Goal: Information Seeking & Learning: Learn about a topic

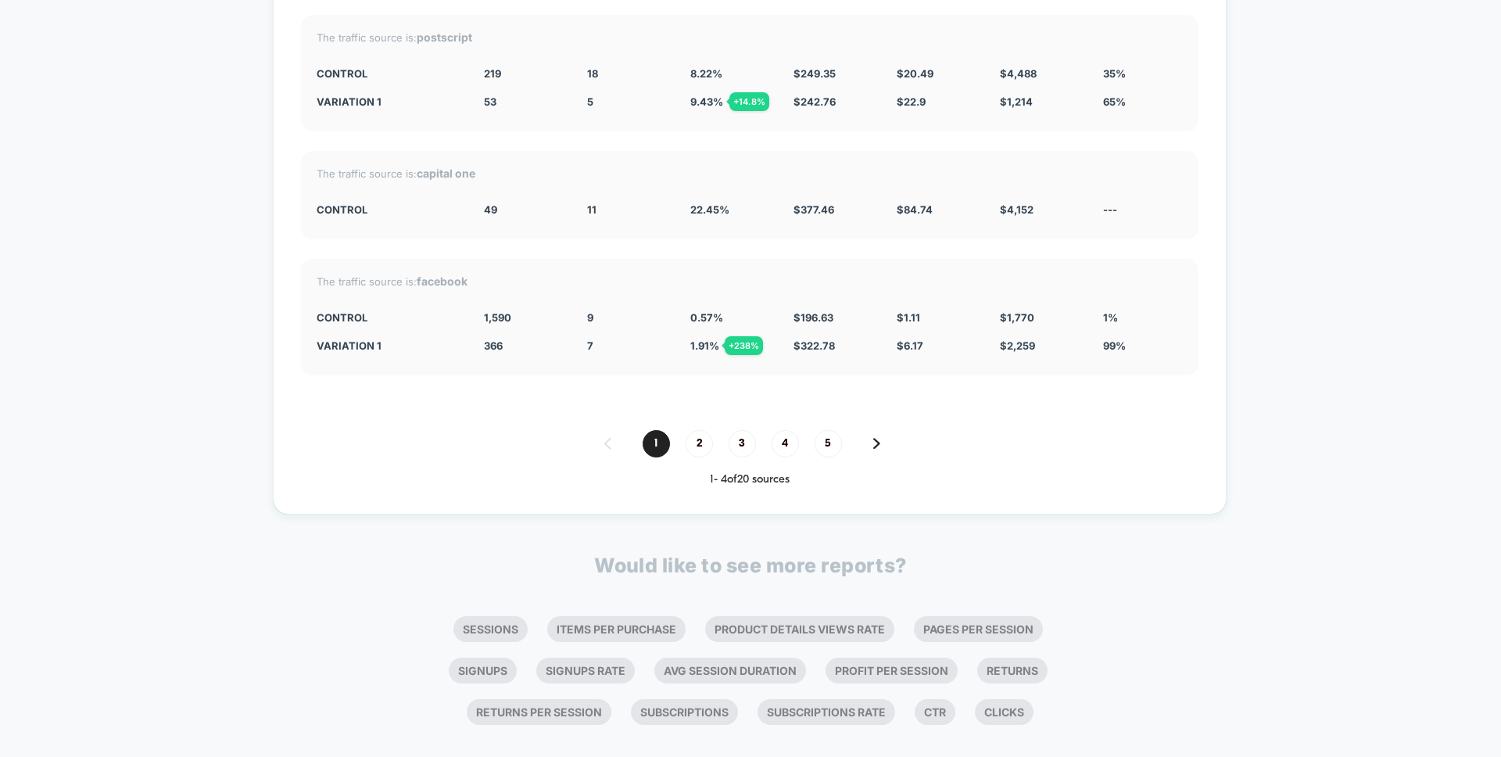
scroll to position [4988, 0]
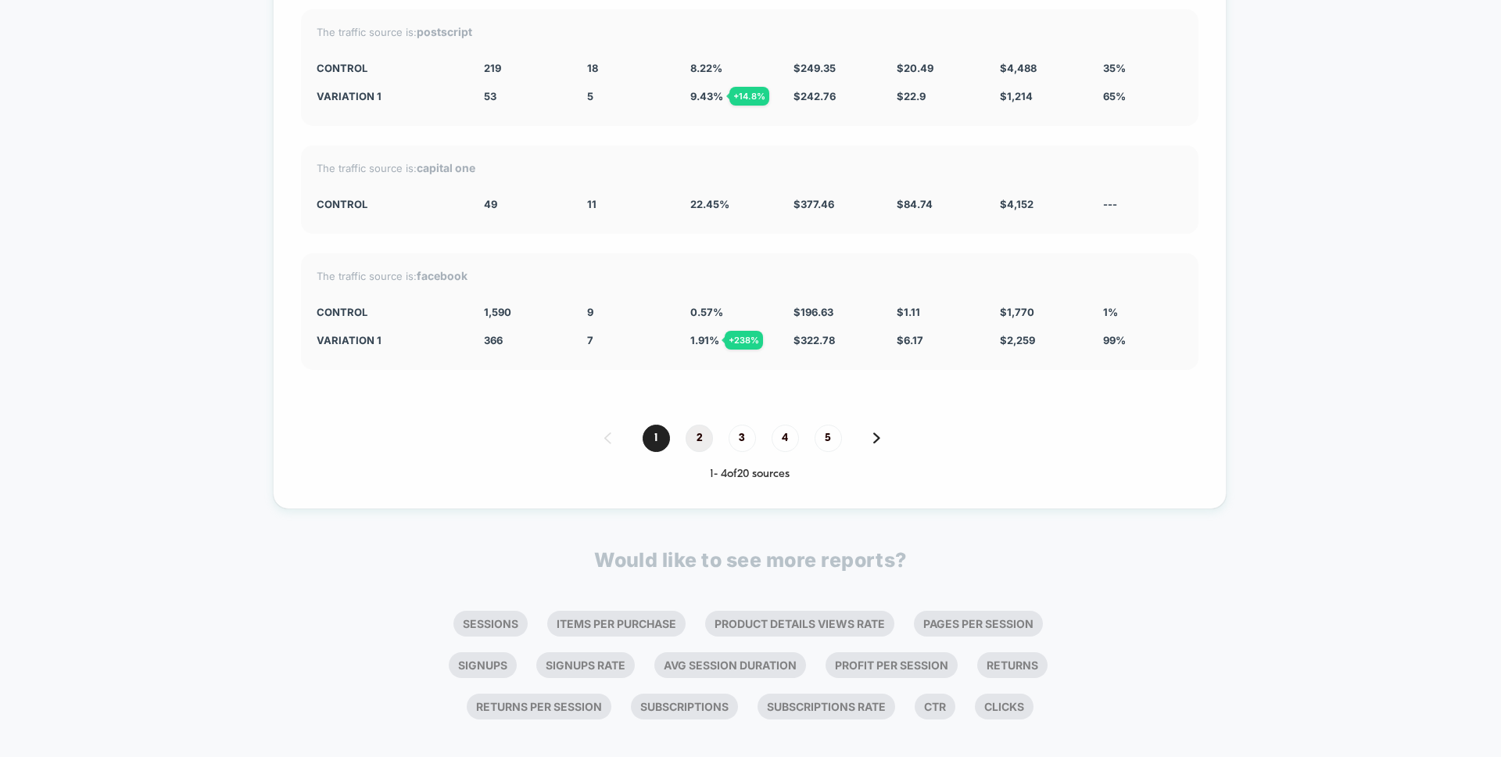
click at [704, 437] on span "2" at bounding box center [699, 437] width 27 height 27
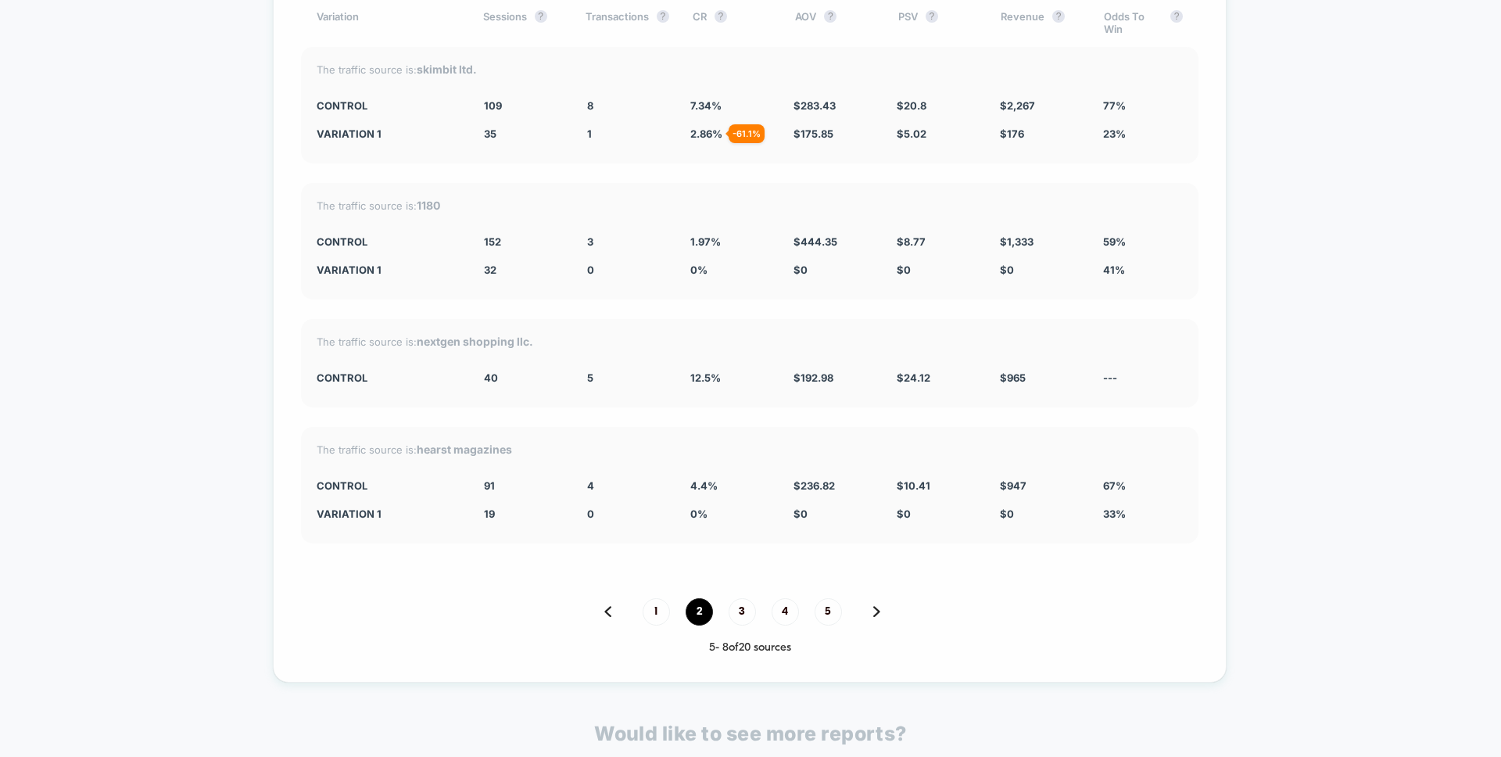
scroll to position [5006, 0]
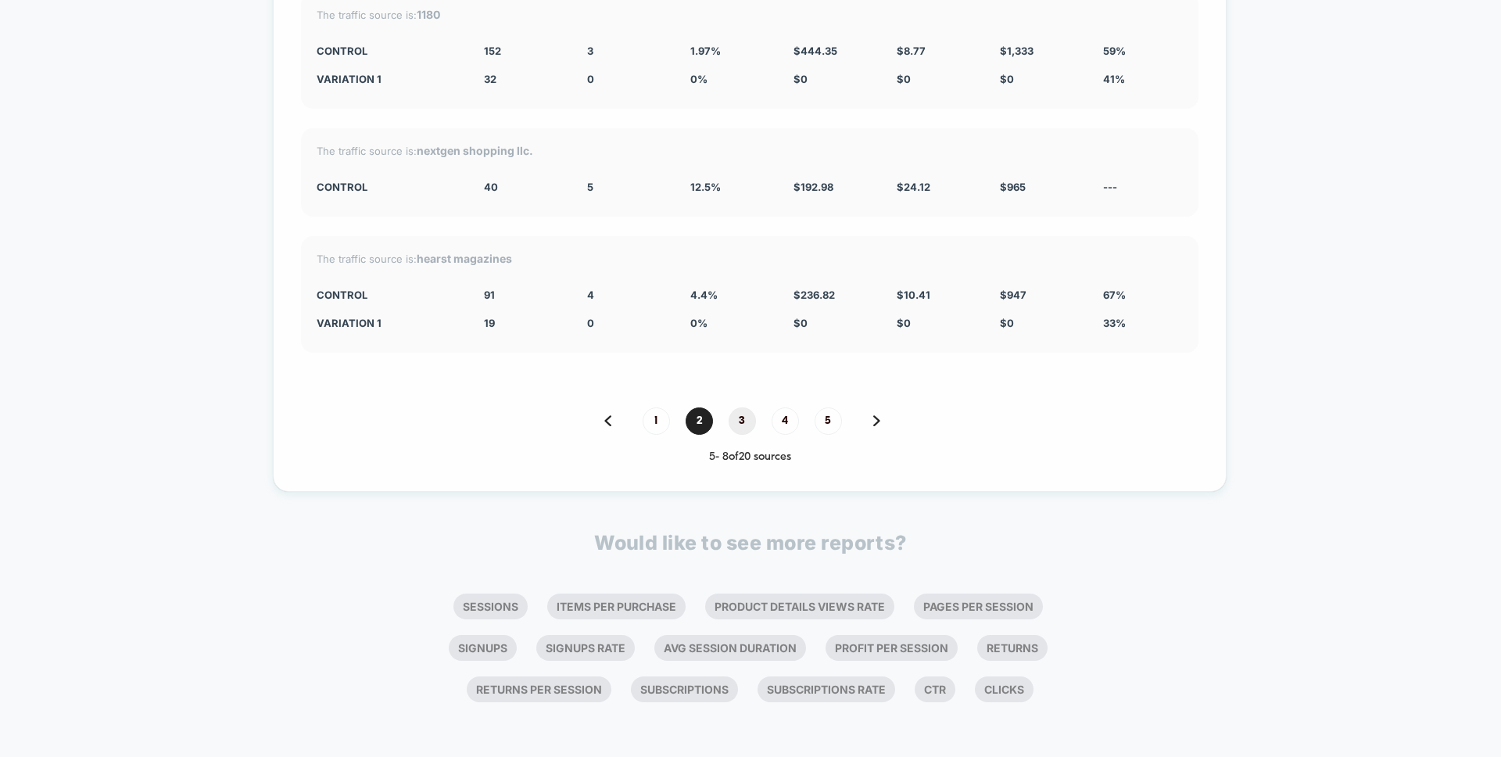
click at [742, 422] on span "3" at bounding box center [742, 420] width 27 height 27
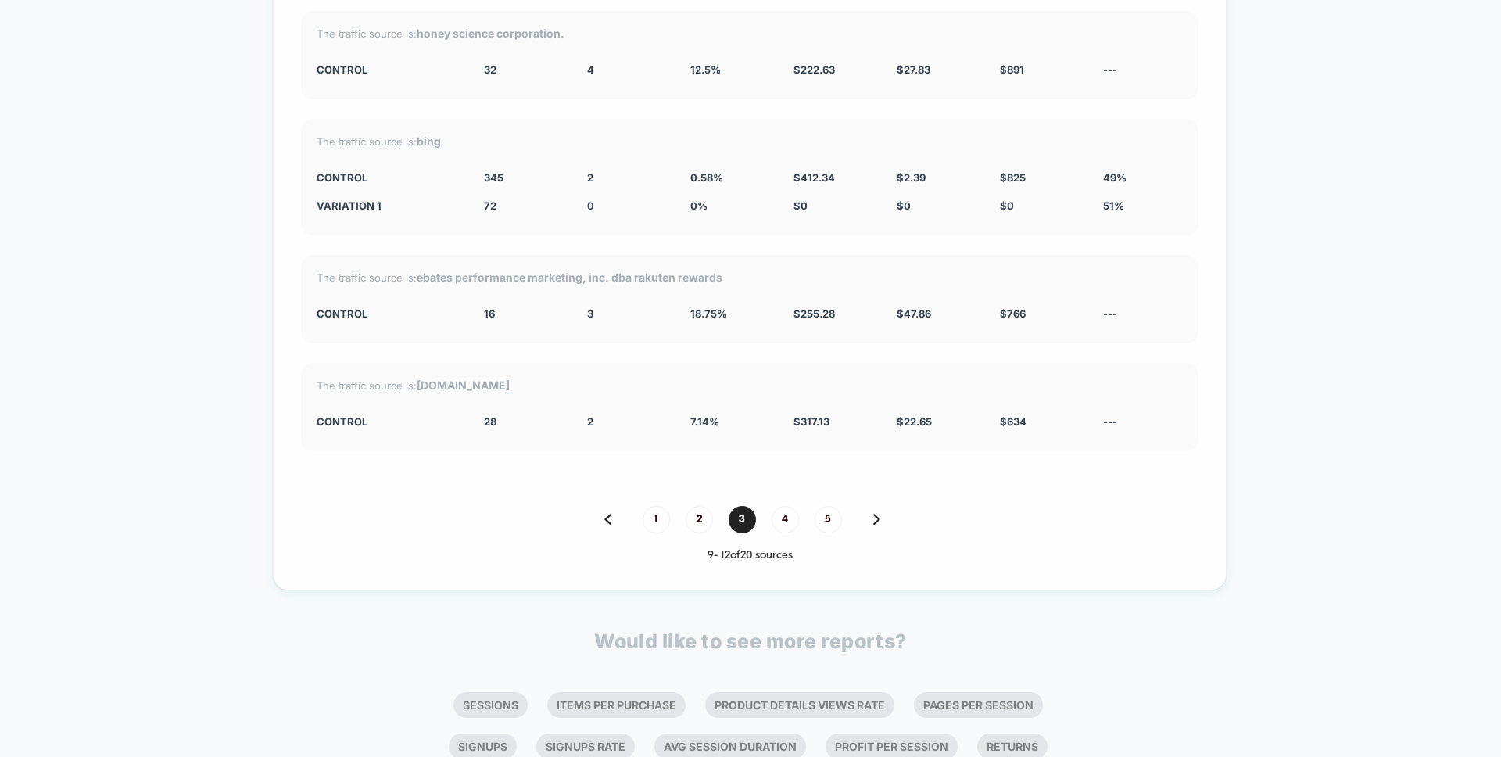
scroll to position [4871, 0]
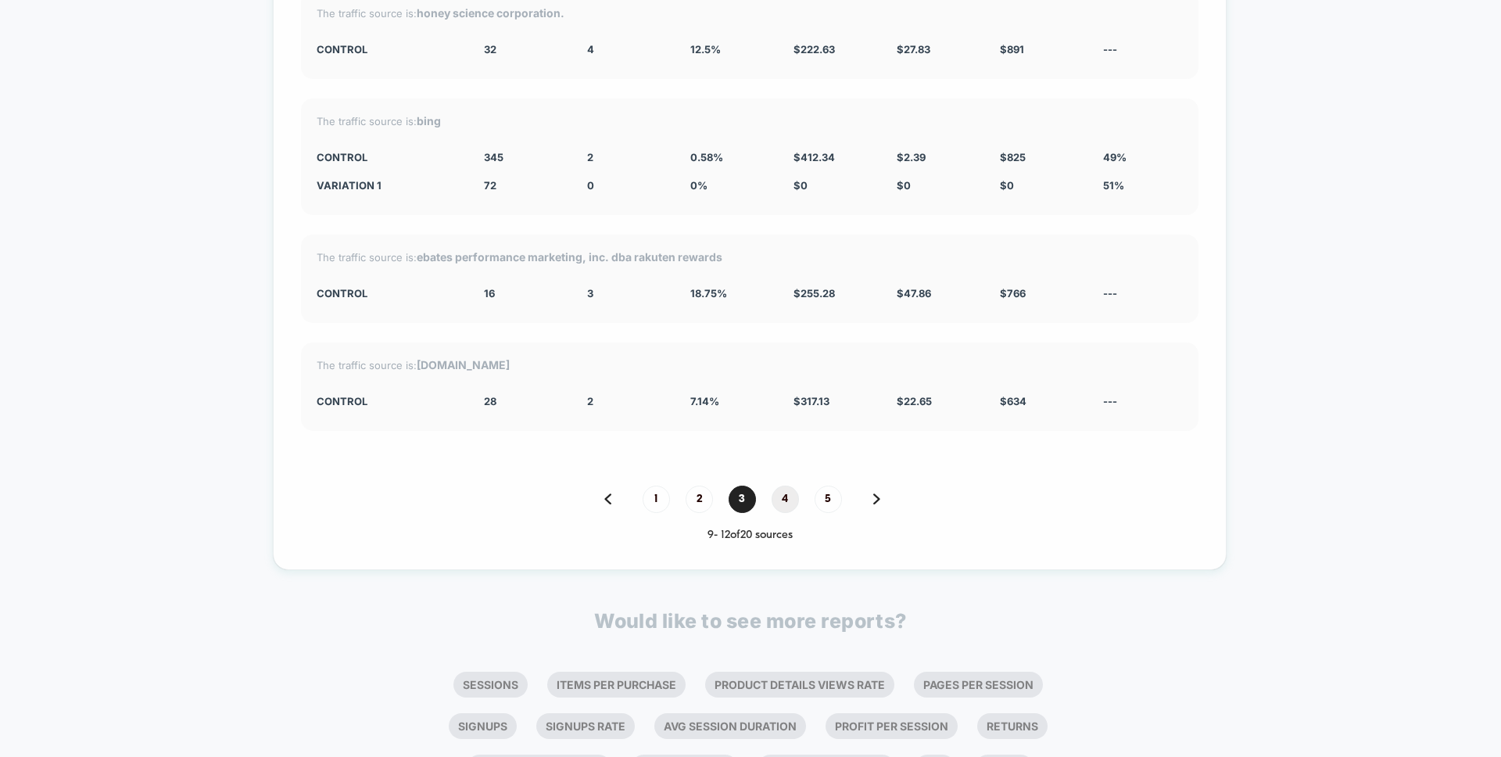
click at [786, 502] on span "4" at bounding box center [785, 498] width 27 height 27
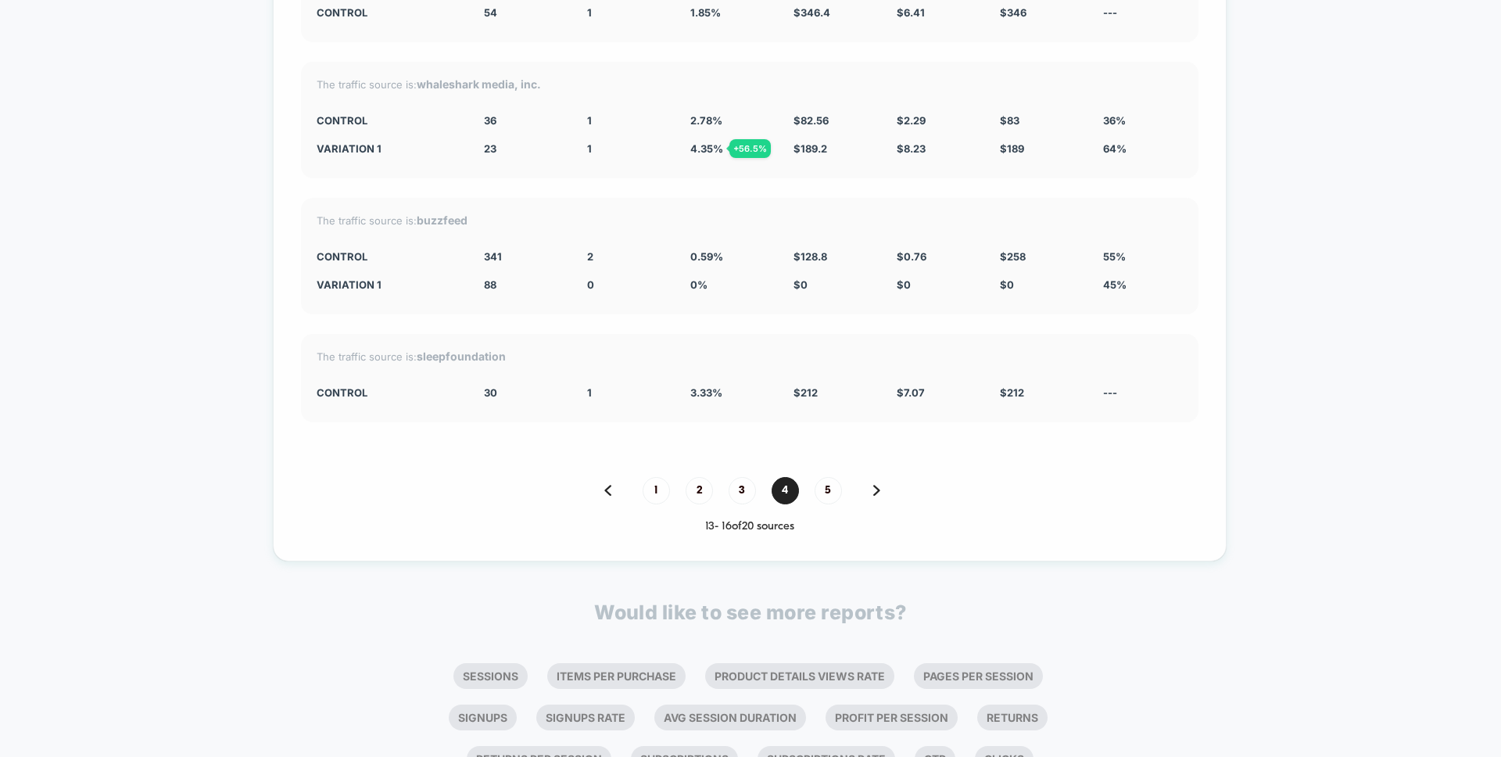
scroll to position [4950, 0]
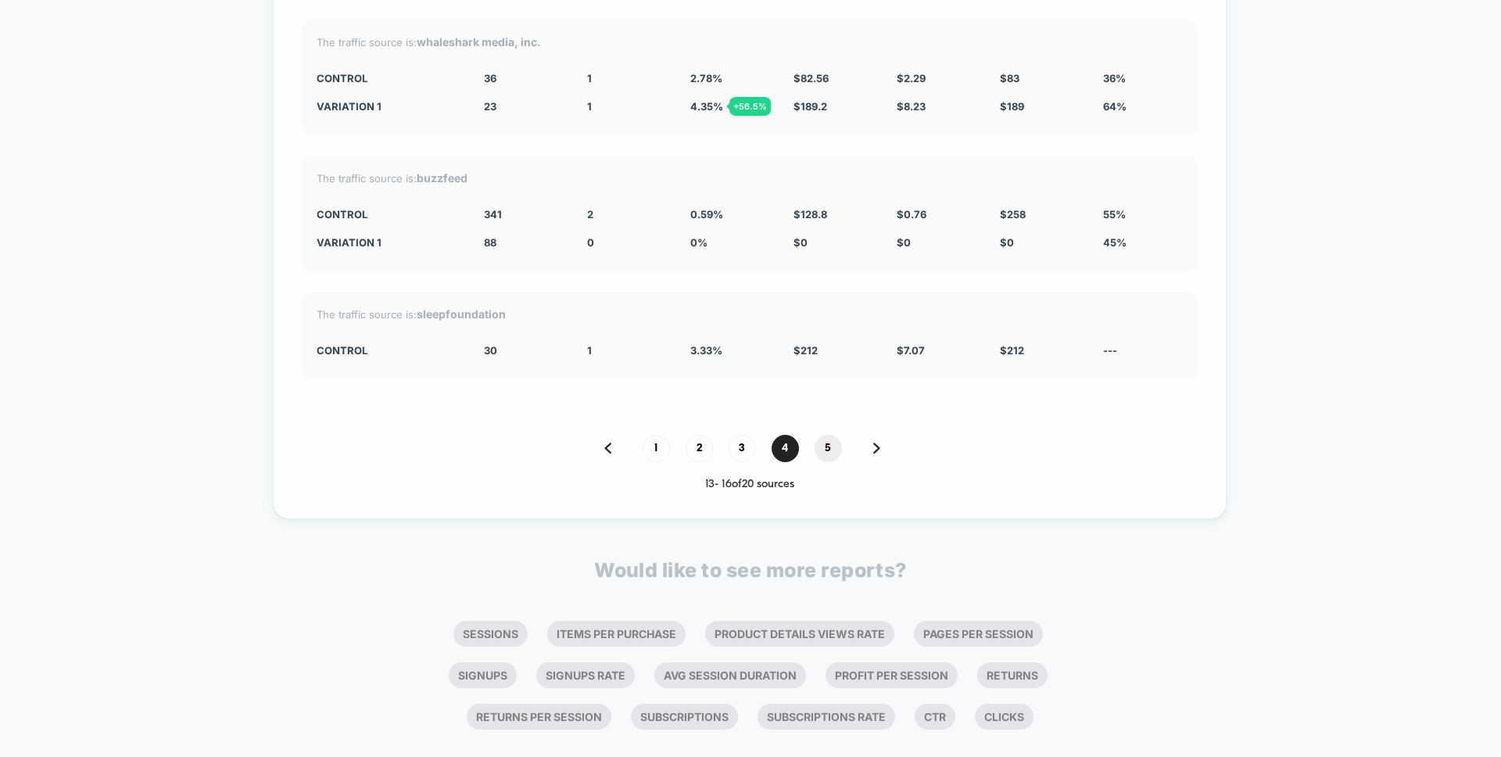
click at [818, 449] on span "5" at bounding box center [828, 448] width 27 height 27
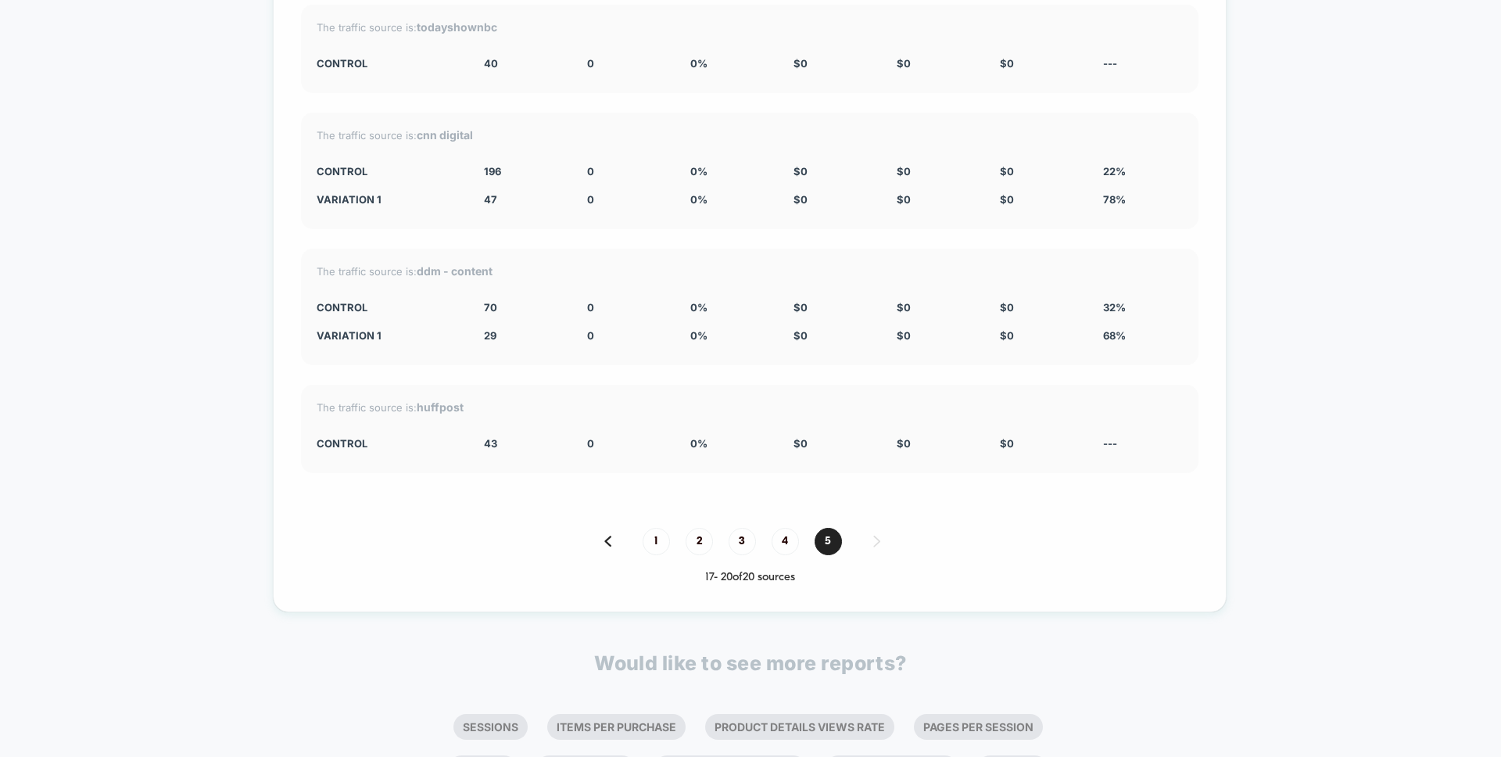
scroll to position [4978, 0]
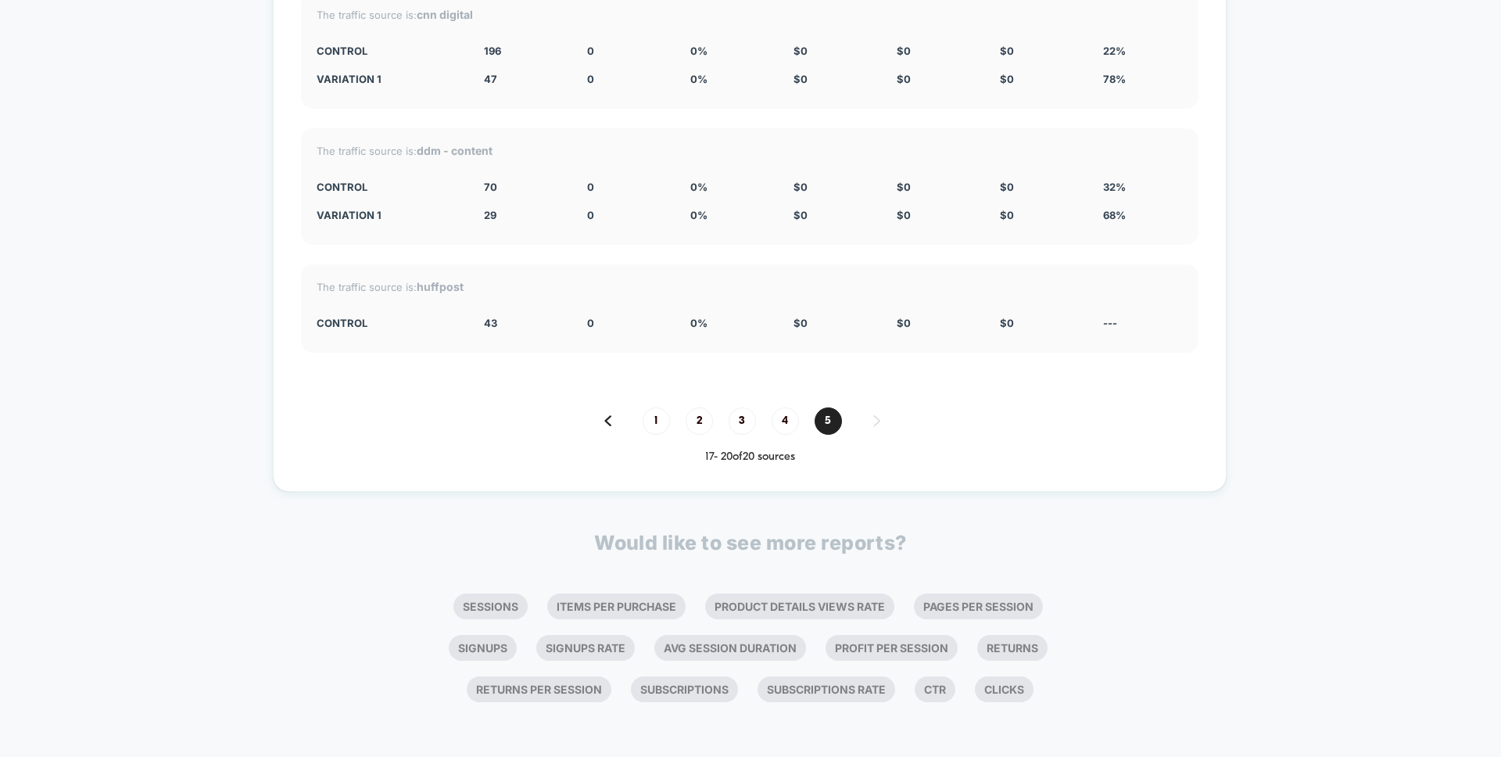
click at [797, 542] on p "Would like to see more reports?" at bounding box center [750, 542] width 313 height 23
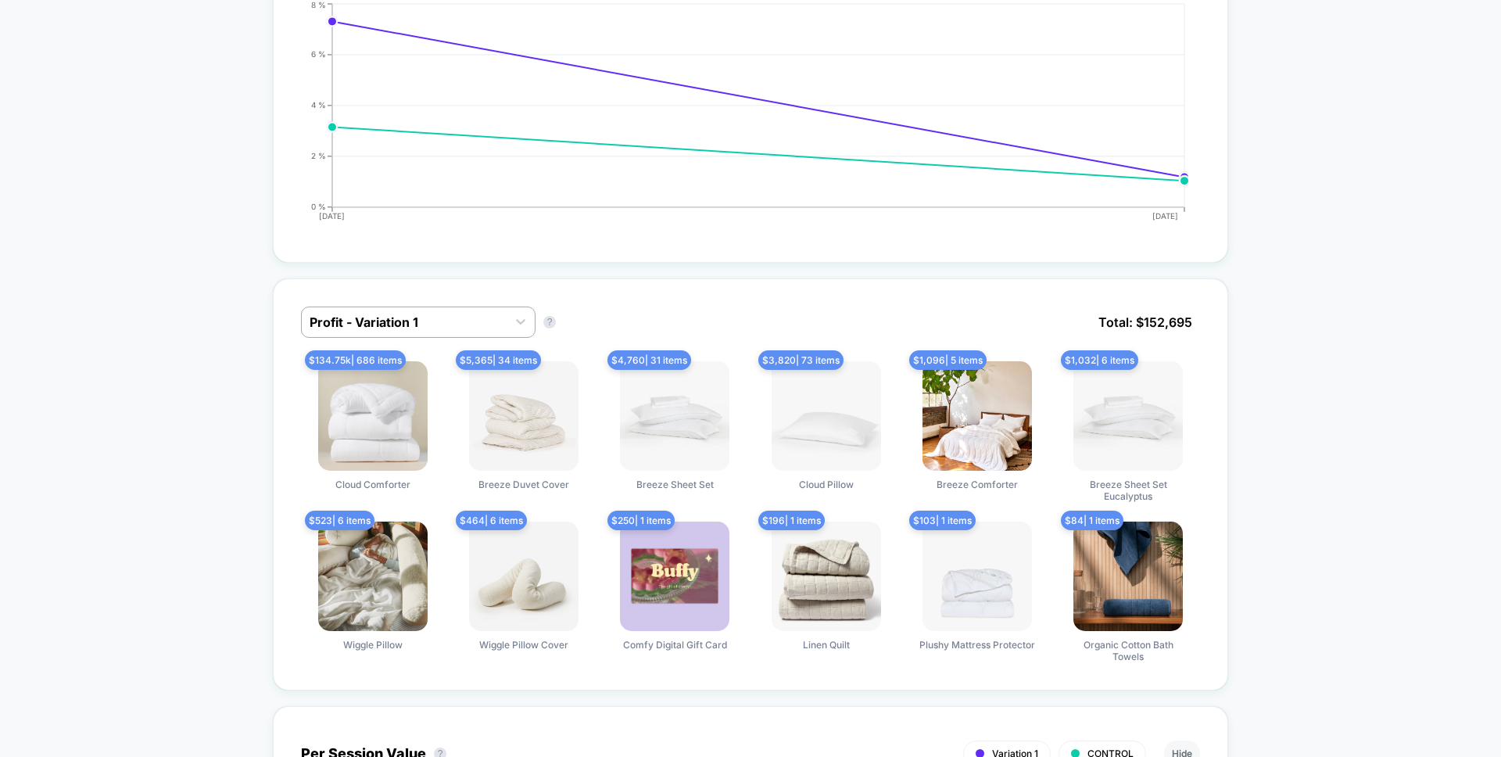
scroll to position [747, 0]
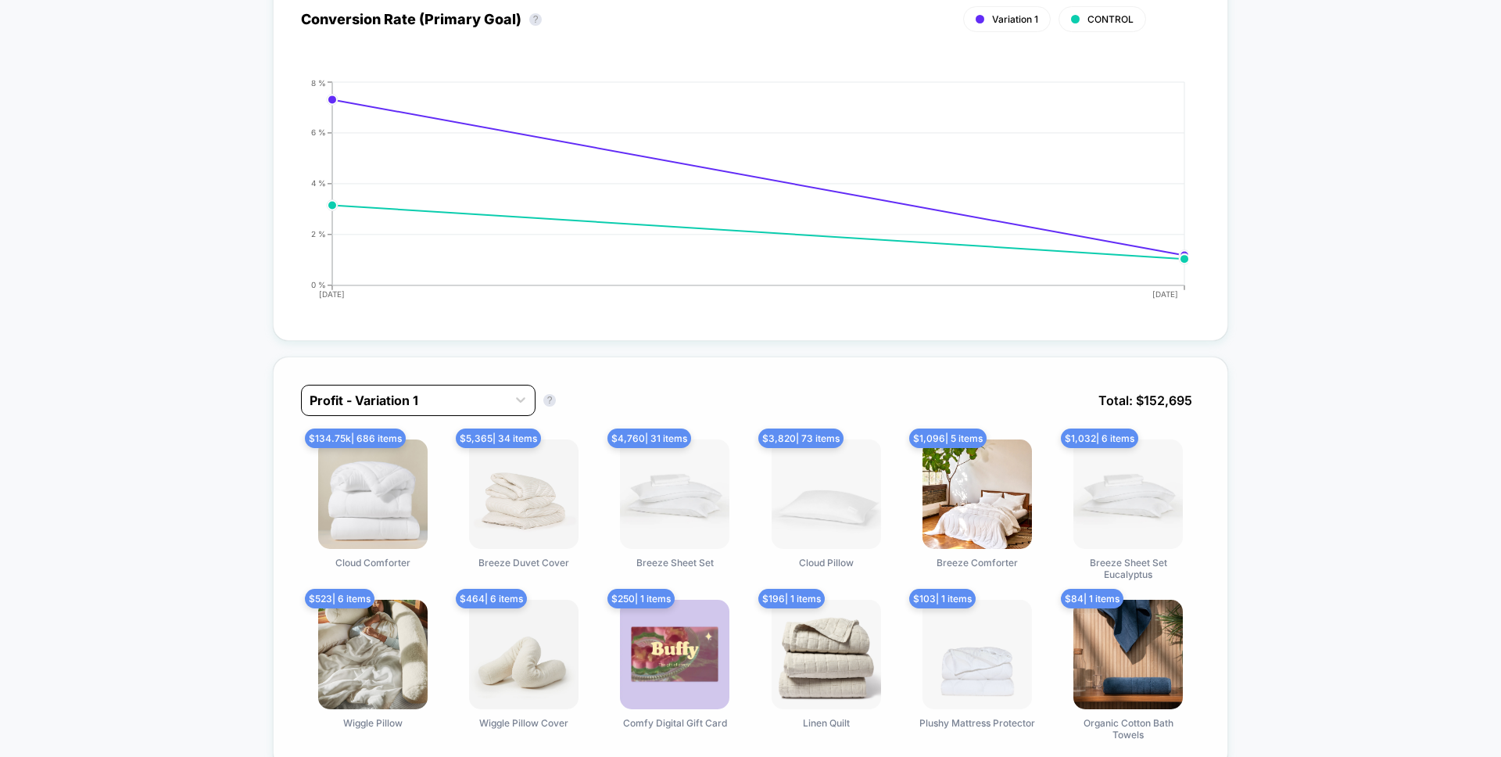
click at [405, 401] on div at bounding box center [404, 400] width 189 height 19
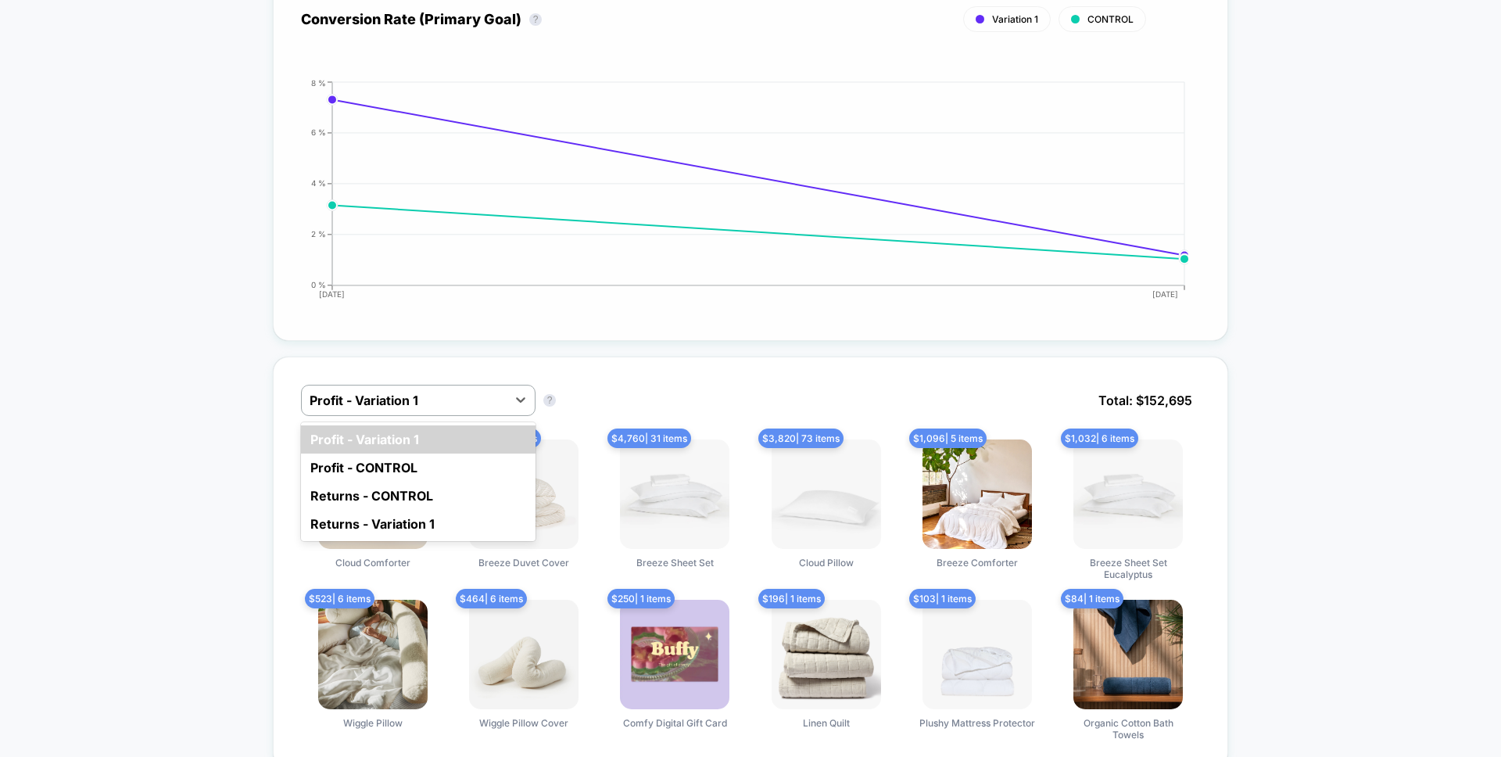
click at [522, 337] on div "Conversion Rate (Primary Goal) ? Variation 1 CONTROL Hide 2025-08-27 2025-08-28…" at bounding box center [750, 156] width 955 height 369
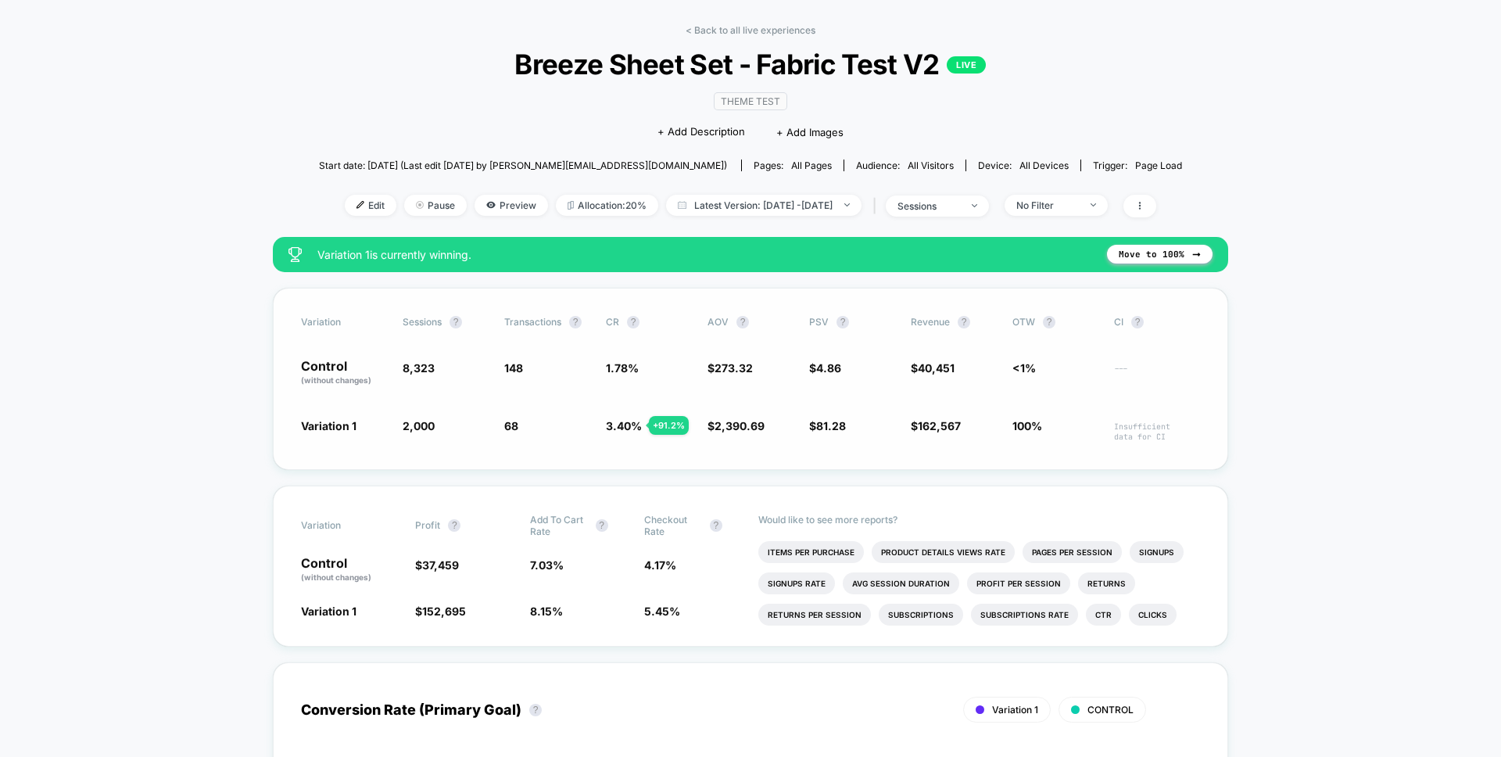
scroll to position [55, 0]
